Goal: Information Seeking & Learning: Learn about a topic

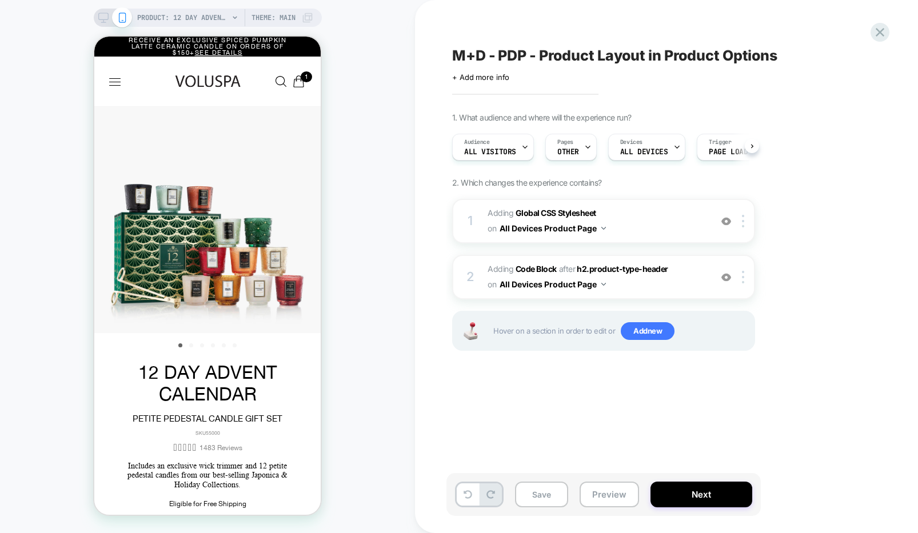
scroll to position [0, 1]
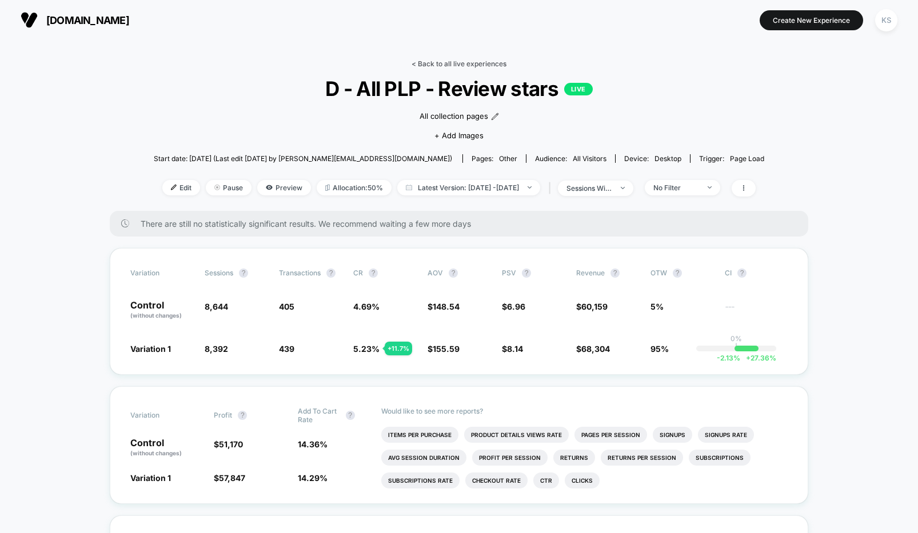
click at [432, 63] on link "< Back to all live experiences" at bounding box center [458, 63] width 95 height 9
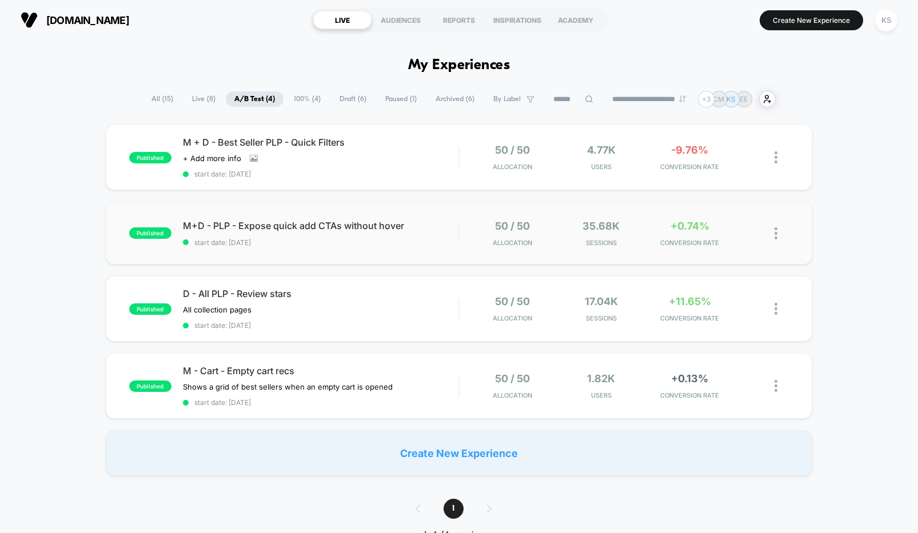
click at [369, 250] on div "published M+D - PLP - Expose quick add CTAs without hover start date: [DATE] 50…" at bounding box center [459, 233] width 707 height 63
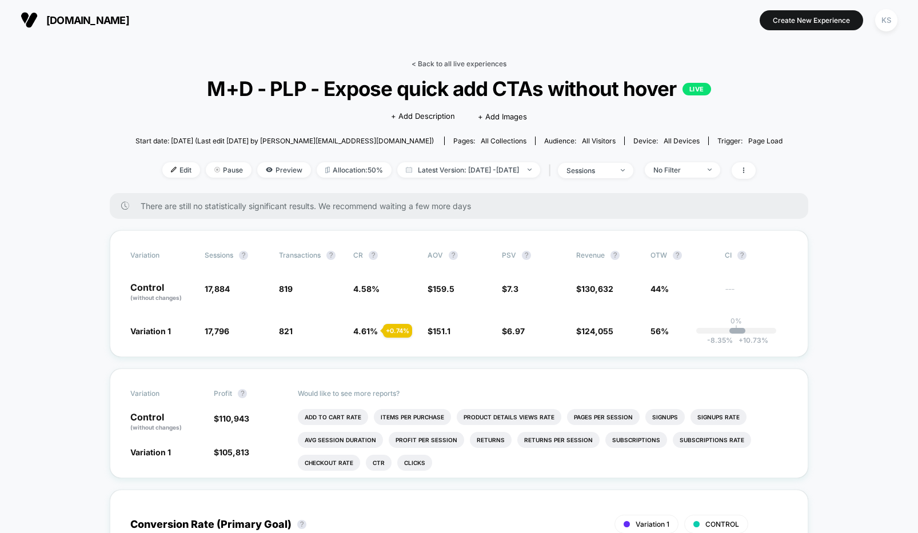
click at [442, 62] on link "< Back to all live experiences" at bounding box center [458, 63] width 95 height 9
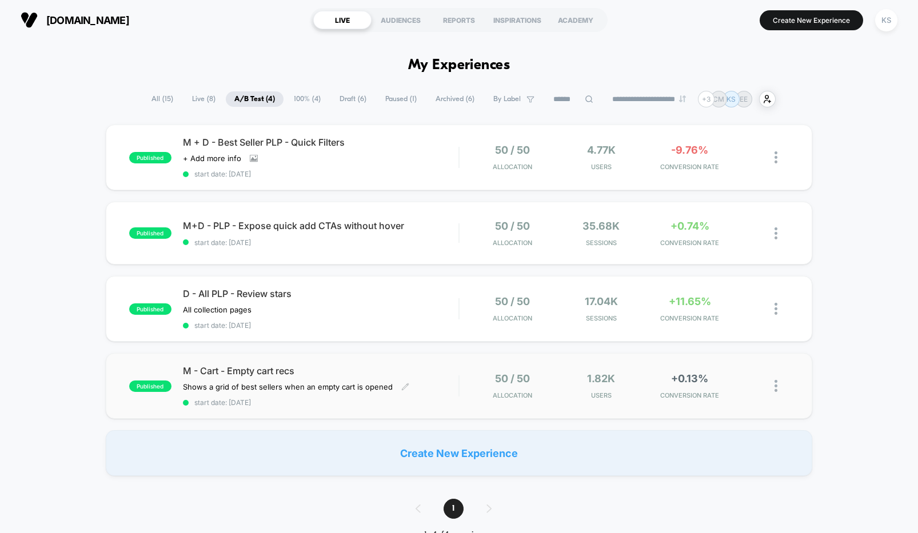
click at [397, 373] on span "M - Cart - Empty cart recs" at bounding box center [321, 370] width 276 height 11
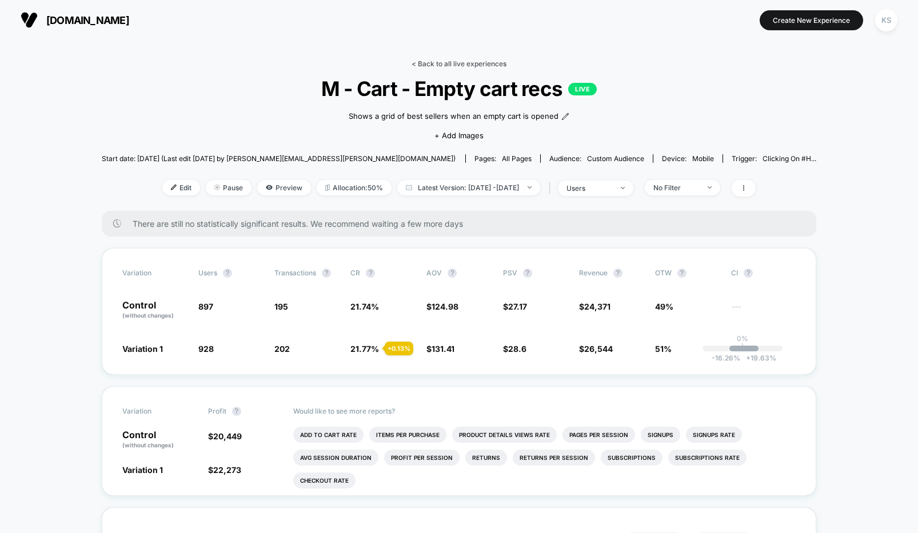
click at [433, 61] on link "< Back to all live experiences" at bounding box center [458, 63] width 95 height 9
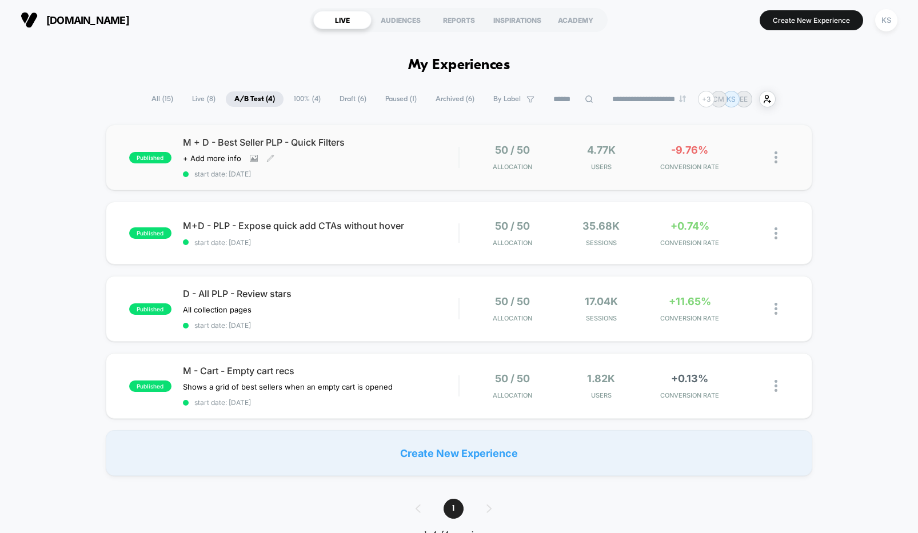
click at [374, 174] on span "start date: [DATE]" at bounding box center [321, 174] width 276 height 9
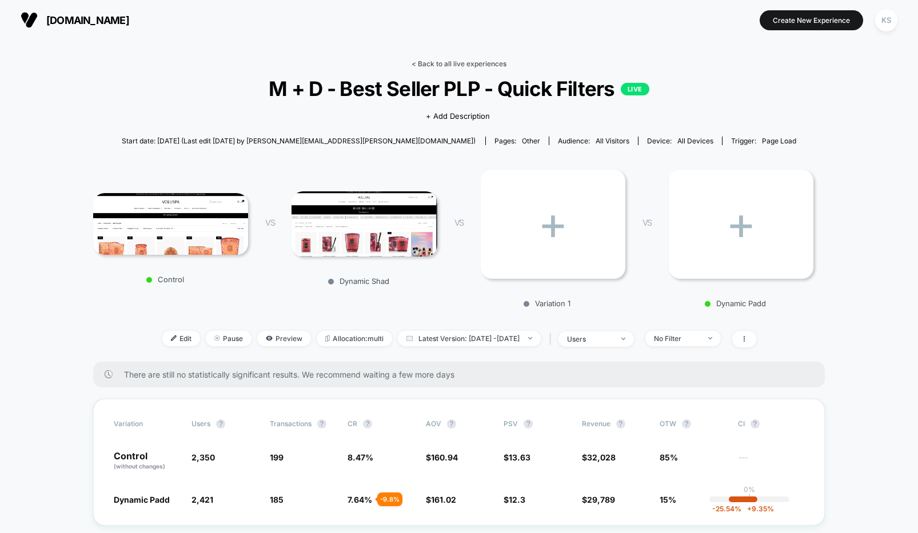
click at [451, 65] on link "< Back to all live experiences" at bounding box center [458, 63] width 95 height 9
